Goal: Download file/media

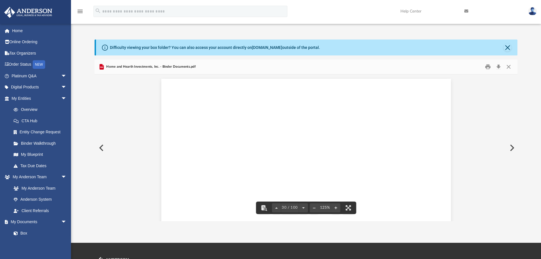
scroll to position [11125, 0]
click at [509, 65] on button "Close" at bounding box center [508, 66] width 10 height 9
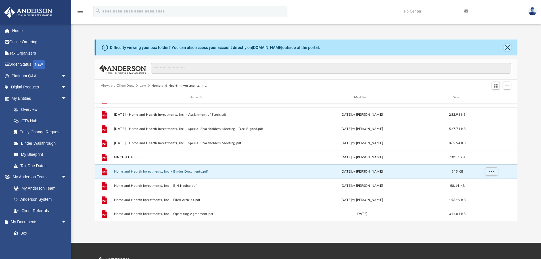
click at [508, 47] on button "Close" at bounding box center [507, 47] width 8 height 8
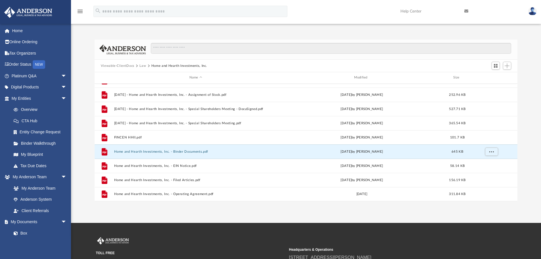
click at [141, 65] on button "Law" at bounding box center [142, 65] width 7 height 5
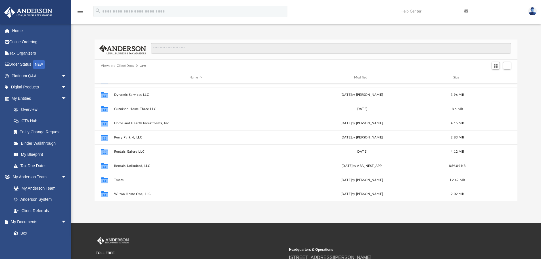
scroll to position [0, 0]
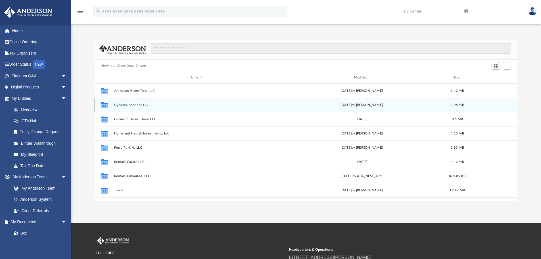
click at [128, 104] on button "Dynamic Services LLC" at bounding box center [195, 105] width 163 height 4
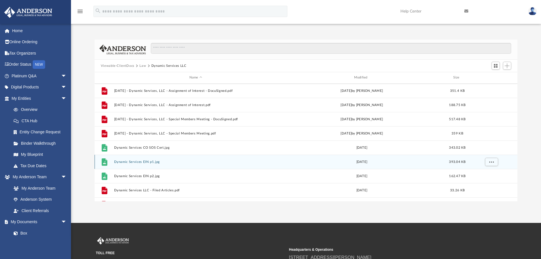
scroll to position [138, 0]
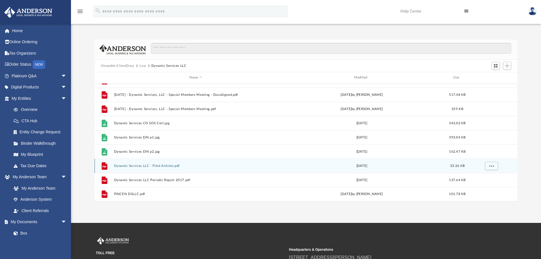
click at [152, 165] on button "Dynamic Services LLC - Filed Articles.pdf" at bounding box center [195, 166] width 163 height 4
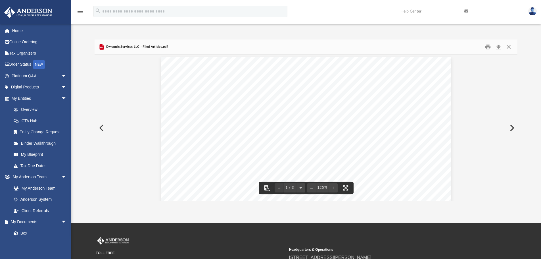
scroll to position [0, 0]
click at [511, 46] on button "Close" at bounding box center [508, 47] width 10 height 9
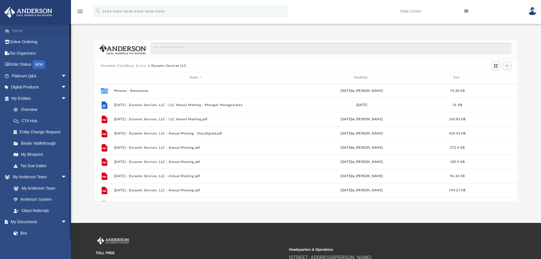
click at [16, 27] on link "Home" at bounding box center [39, 30] width 71 height 11
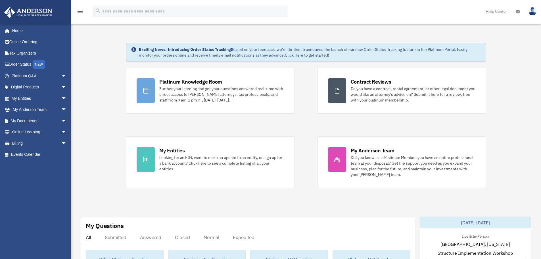
click at [533, 10] on img at bounding box center [532, 11] width 9 height 8
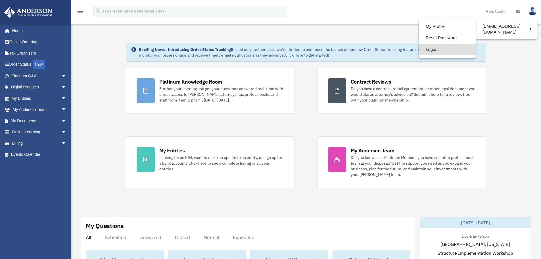
click at [429, 48] on link "Logout" at bounding box center [447, 50] width 57 height 12
